Goal: Task Accomplishment & Management: Manage account settings

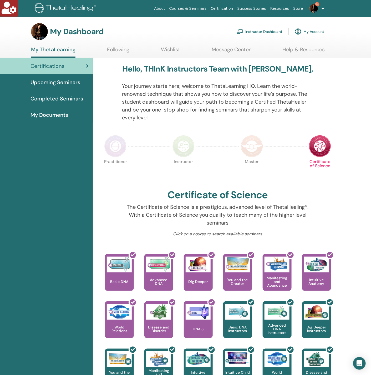
click at [265, 30] on link "Instructor Dashboard" at bounding box center [259, 32] width 45 height 12
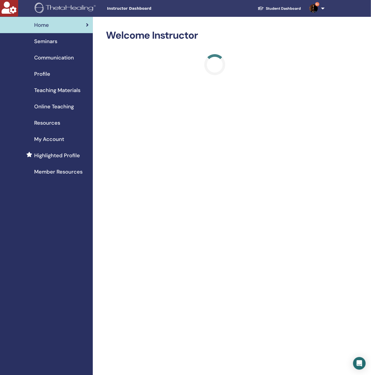
click at [38, 41] on span "Seminars" at bounding box center [45, 41] width 23 height 8
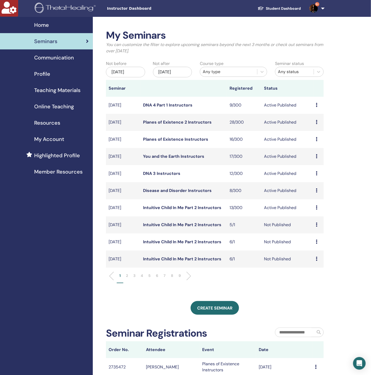
drag, startPoint x: 38, startPoint y: 263, endPoint x: 45, endPoint y: 256, distance: 10.1
click at [38, 263] on div "Home Seminars Communication Profile Teaching Materials Online Teaching" at bounding box center [46, 264] width 93 height 494
click at [168, 71] on div "Jan/15, 2026" at bounding box center [172, 72] width 39 height 11
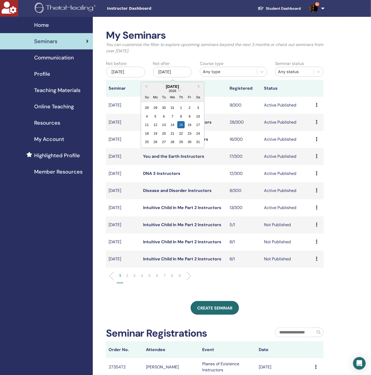
click at [150, 82] on div "January 2026 2026 Su Mo Tu We Th Fr Sa" at bounding box center [172, 92] width 63 height 20
click at [145, 85] on button "Previous Month" at bounding box center [146, 87] width 8 height 8
click at [200, 128] on div "18" at bounding box center [198, 124] width 7 height 7
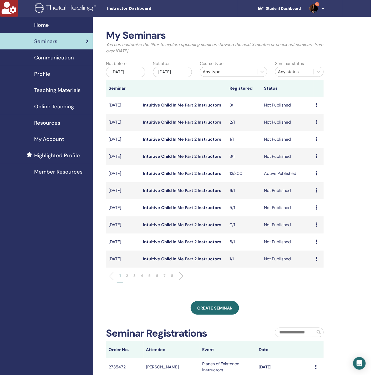
drag, startPoint x: 188, startPoint y: 224, endPoint x: 60, endPoint y: 247, distance: 129.9
click at [58, 247] on div "Home Seminars Communication Profile Teaching Materials Online Teaching" at bounding box center [46, 264] width 93 height 494
click at [126, 275] on li "2" at bounding box center [126, 278] width 7 height 10
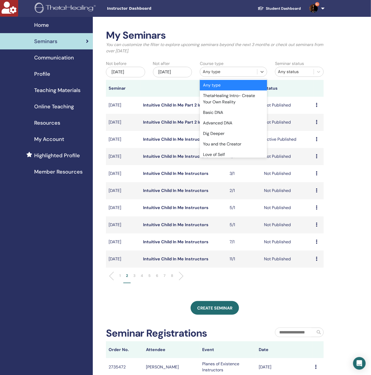
click at [221, 73] on div "Any type" at bounding box center [229, 72] width 52 height 6
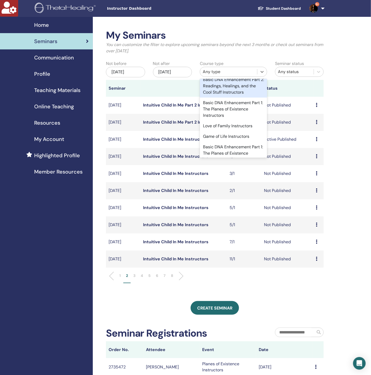
scroll to position [957, 0]
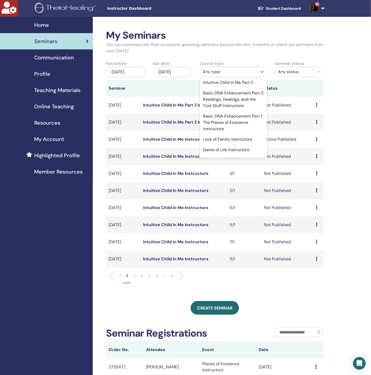
click at [232, 67] on div "Intuitive Child In Me Part 2 Instructors" at bounding box center [233, 58] width 67 height 17
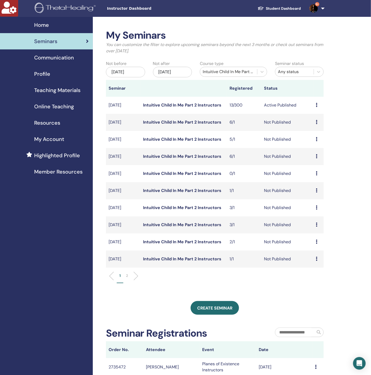
click at [127, 274] on p "2" at bounding box center [127, 276] width 2 height 6
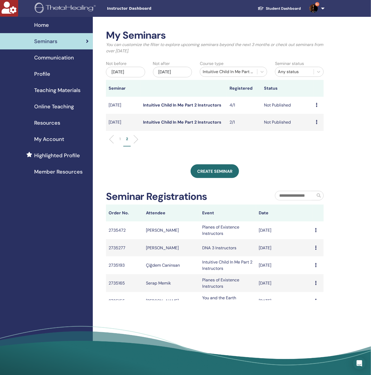
click at [321, 153] on div "My Seminars You can customize the filter to explore upcoming seminars beyond th…" at bounding box center [215, 164] width 218 height 271
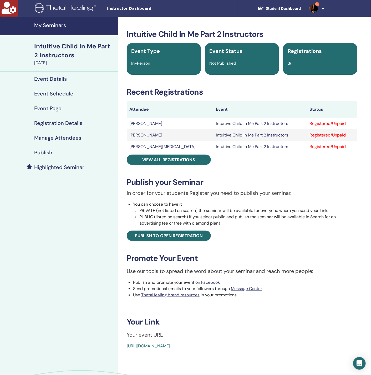
click at [58, 137] on h4 "Manage Attendees" at bounding box center [57, 138] width 47 height 6
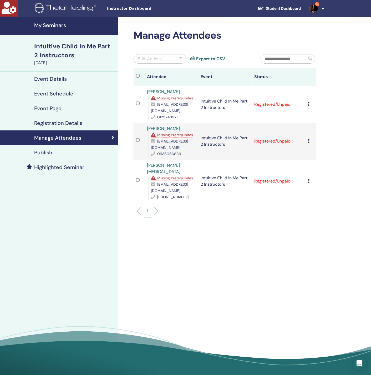
click at [165, 57] on div "Bulk Actions" at bounding box center [160, 58] width 53 height 9
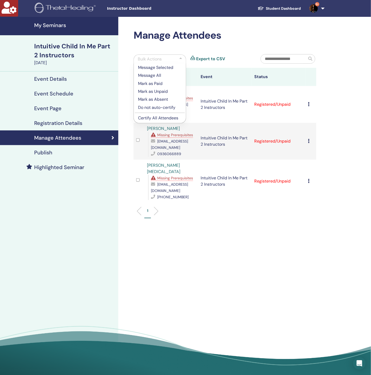
click at [157, 106] on p "Do not auto-certify" at bounding box center [160, 108] width 44 height 6
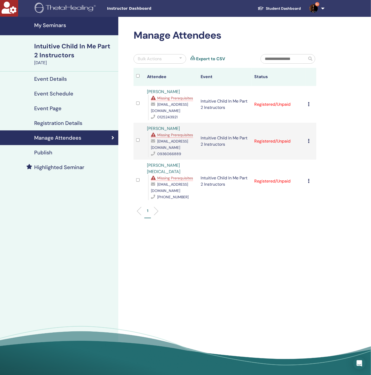
click at [161, 61] on div "Bulk Actions" at bounding box center [150, 59] width 24 height 6
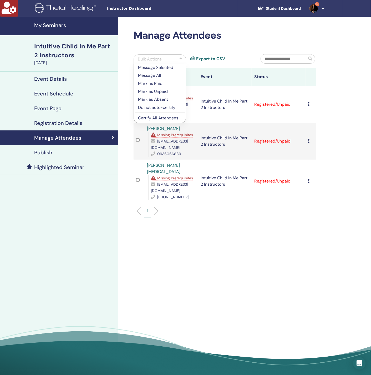
click at [160, 108] on p "Do not auto-certify" at bounding box center [160, 108] width 44 height 6
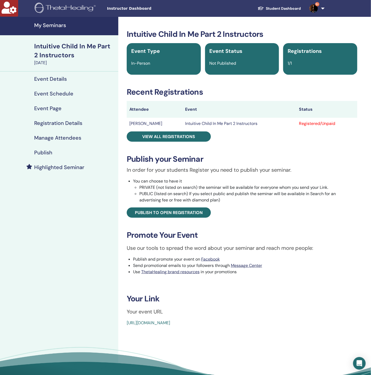
click at [72, 138] on h4 "Manage Attendees" at bounding box center [57, 138] width 47 height 6
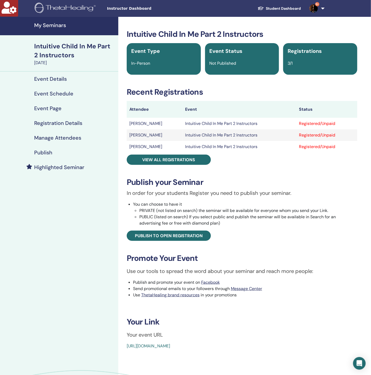
click at [62, 137] on h4 "Manage Attendees" at bounding box center [57, 138] width 47 height 6
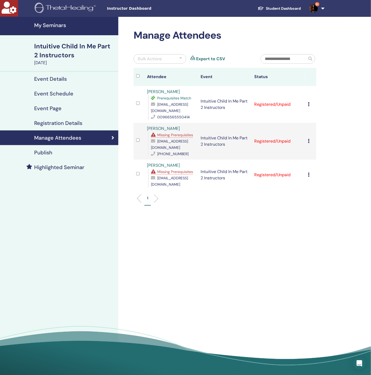
click at [310, 106] on icon at bounding box center [310, 104] width 2 height 4
click at [315, 163] on link "Download Certificate" at bounding box center [317, 162] width 41 height 6
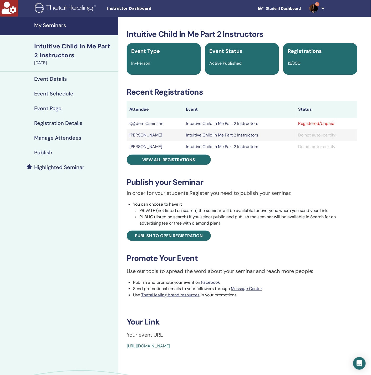
click at [66, 138] on h4 "Manage Attendees" at bounding box center [57, 138] width 47 height 6
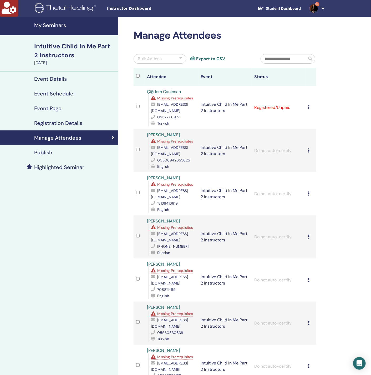
click at [310, 108] on icon at bounding box center [310, 107] width 2 height 4
click at [314, 122] on p "Do not auto-certify" at bounding box center [319, 120] width 42 height 6
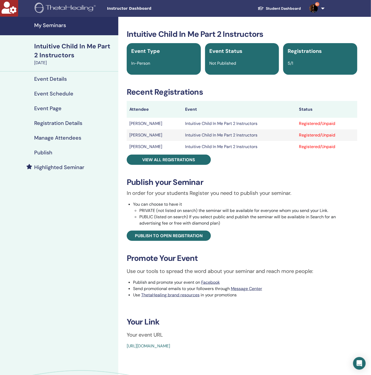
click at [73, 135] on h4 "Manage Attendees" at bounding box center [57, 138] width 47 height 6
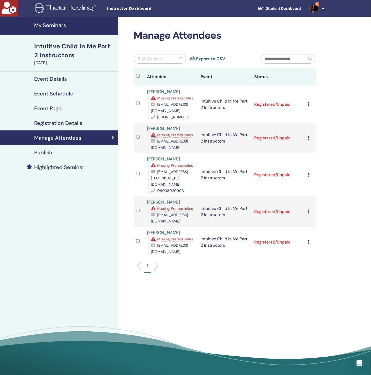
click at [308, 107] on td "Cancel Registration Do not auto-certify Mark as Paid Mark as Unpaid Mark as Abs…" at bounding box center [311, 104] width 11 height 37
click at [309, 106] on icon at bounding box center [310, 104] width 2 height 4
click at [309, 160] on link "Download Certificate" at bounding box center [317, 161] width 41 height 6
drag, startPoint x: 67, startPoint y: 212, endPoint x: 75, endPoint y: 210, distance: 8.4
click at [67, 212] on div "My Seminars Intuitive Child In Me Part 2 Instructors October 17, 2025 Event Det…" at bounding box center [59, 198] width 118 height 362
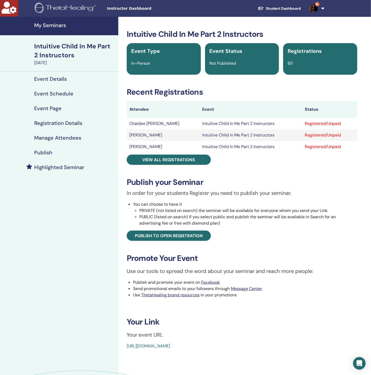
click at [70, 140] on h4 "Manage Attendees" at bounding box center [57, 138] width 47 height 6
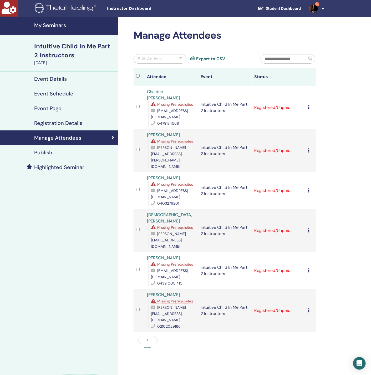
click at [310, 105] on icon at bounding box center [310, 107] width 2 height 4
click at [310, 158] on link "Download Certificate" at bounding box center [317, 159] width 41 height 6
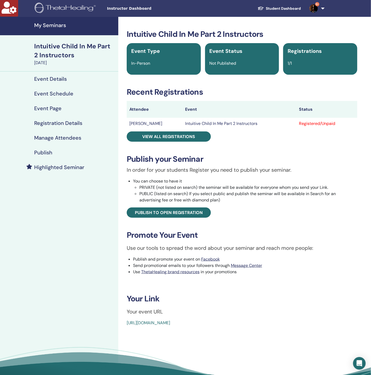
click at [67, 138] on h4 "Manage Attendees" at bounding box center [57, 138] width 47 height 6
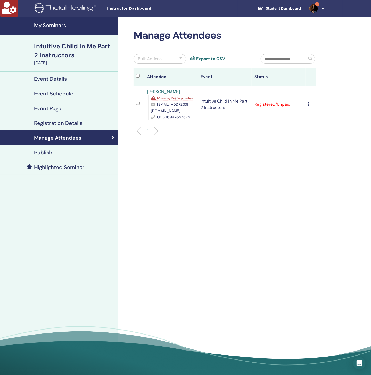
click at [171, 96] on div "Missing Prerequisites" at bounding box center [173, 98] width 44 height 6
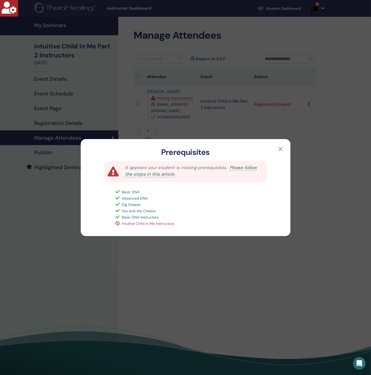
click at [197, 83] on div "Prerequisites It appears your student is missing prerequisites. Please follow t…" at bounding box center [185, 187] width 371 height 375
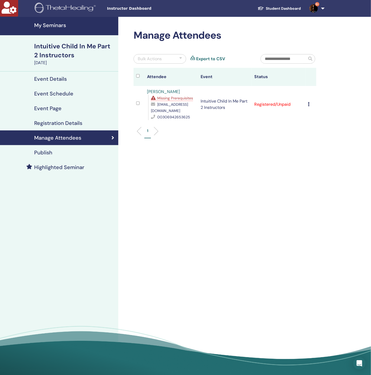
click at [308, 105] on td "Cancel Registration Do not auto-certify Mark as Paid Mark as Unpaid Mark as Abs…" at bounding box center [311, 104] width 11 height 37
click at [310, 104] on icon at bounding box center [310, 104] width 2 height 4
click at [314, 157] on link "Download Certificate" at bounding box center [317, 159] width 41 height 6
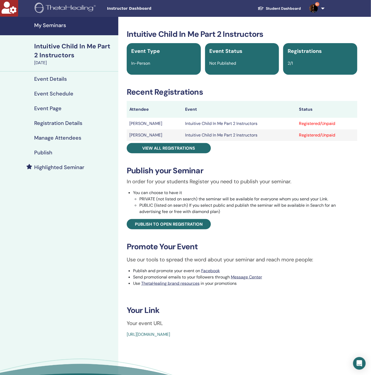
click at [79, 137] on h4 "Manage Attendees" at bounding box center [57, 138] width 47 height 6
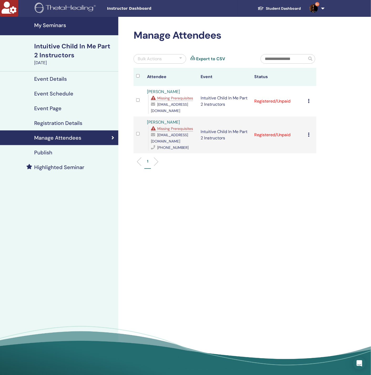
drag, startPoint x: 163, startPoint y: 67, endPoint x: 168, endPoint y: 56, distance: 12.6
click at [163, 67] on div "Bulk Actions Export to CSV" at bounding box center [193, 61] width 127 height 14
click at [168, 56] on div "Bulk Actions" at bounding box center [160, 58] width 53 height 9
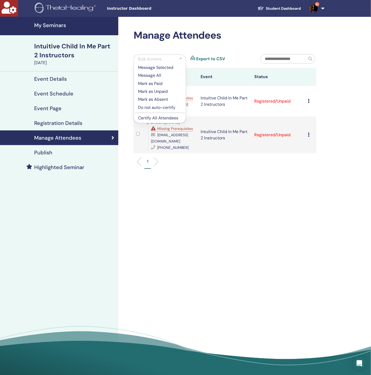
click at [215, 41] on h2 "Manage Attendees" at bounding box center [225, 35] width 183 height 12
click at [150, 52] on div "Manage Attendees Bulk Actions Message Selected Message All Mark as Paid Mark as…" at bounding box center [225, 101] width 189 height 145
click at [146, 41] on h2 "Manage Attendees" at bounding box center [225, 35] width 183 height 12
drag, startPoint x: 149, startPoint y: 56, endPoint x: 150, endPoint y: 59, distance: 3.7
click at [148, 58] on div "Bulk Actions" at bounding box center [160, 58] width 53 height 9
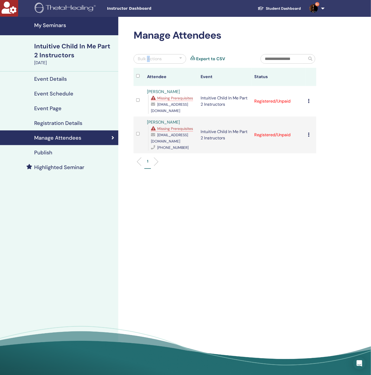
click at [150, 59] on div "Bulk Actions" at bounding box center [150, 59] width 24 height 6
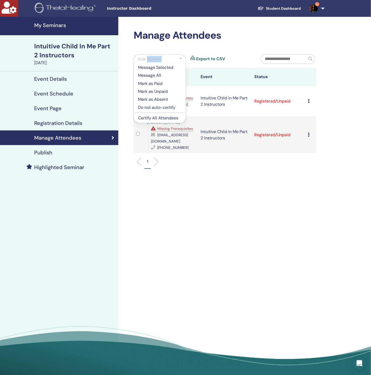
click at [150, 59] on div "Bulk Actions" at bounding box center [150, 59] width 24 height 6
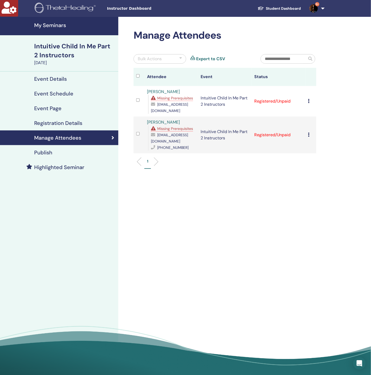
click at [138, 78] on div at bounding box center [140, 77] width 8 height 8
click at [165, 57] on div "Bulk Actions" at bounding box center [160, 58] width 53 height 9
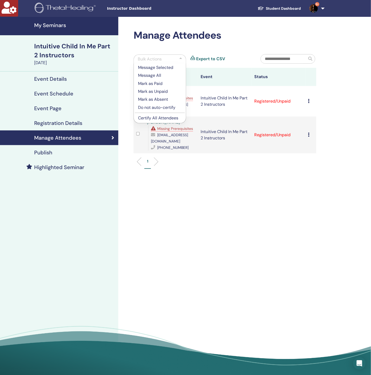
click at [157, 110] on p "Do not auto-certify" at bounding box center [160, 108] width 44 height 6
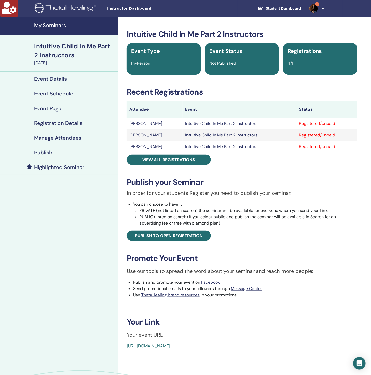
click at [72, 134] on link "Manage Attendees" at bounding box center [59, 138] width 118 height 15
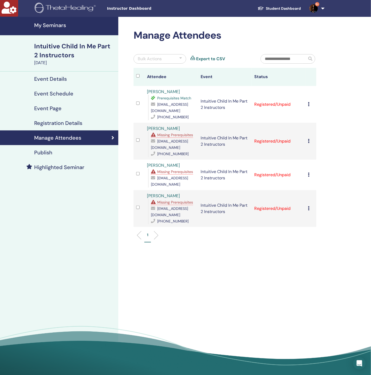
click at [309, 104] on icon at bounding box center [310, 104] width 2 height 4
click at [315, 160] on link "Download Certificate" at bounding box center [317, 159] width 41 height 6
click at [310, 143] on icon at bounding box center [310, 141] width 2 height 4
click at [319, 197] on link "Download Certificate" at bounding box center [318, 199] width 41 height 6
click at [309, 177] on icon at bounding box center [310, 175] width 2 height 4
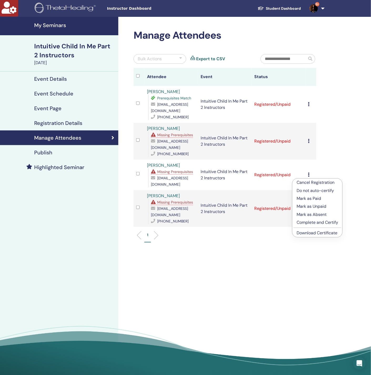
click at [315, 235] on link "Download Certificate" at bounding box center [317, 233] width 41 height 6
click at [309, 211] on icon at bounding box center [310, 208] width 2 height 4
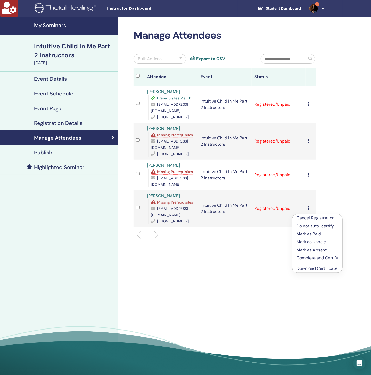
click at [320, 268] on link "Download Certificate" at bounding box center [317, 269] width 41 height 6
